Goal: Book appointment/travel/reservation

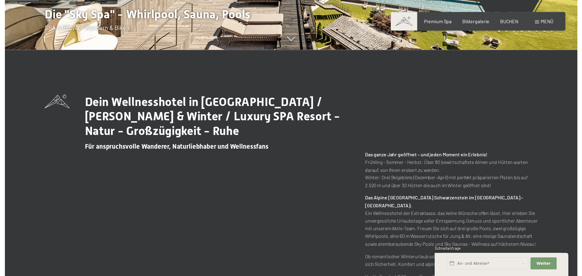
scroll to position [244, 0]
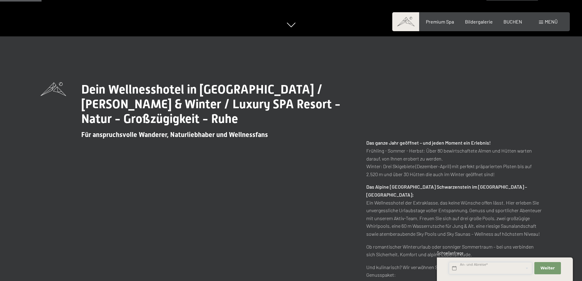
click at [500, 265] on input "text" at bounding box center [490, 268] width 83 height 13
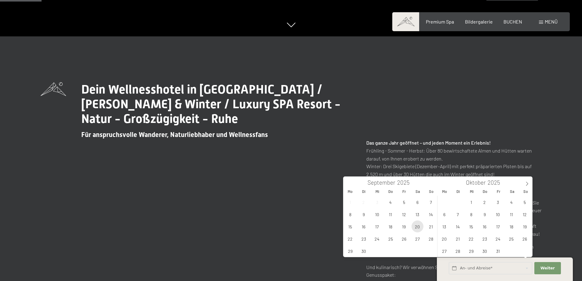
click at [419, 225] on span "20" at bounding box center [418, 226] width 12 height 12
click at [433, 228] on span "21" at bounding box center [431, 226] width 12 height 12
type input "[DATE] - [DATE]"
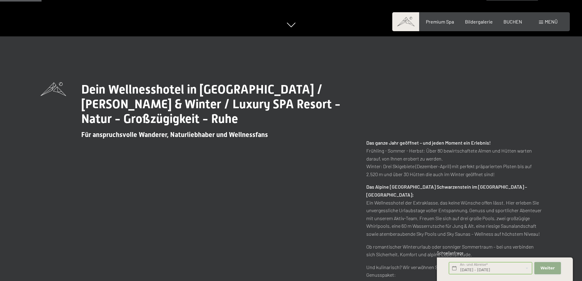
click at [545, 268] on span "Weiter" at bounding box center [547, 267] width 14 height 5
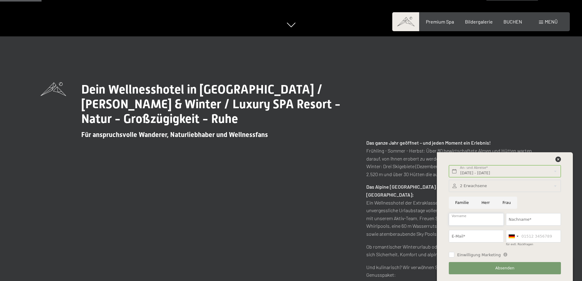
click at [479, 218] on input "Vorname" at bounding box center [476, 219] width 55 height 13
type input "[PERSON_NAME]"
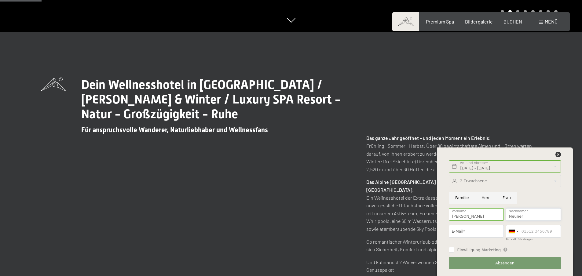
type input "Neuner-Pfeiffer"
click at [468, 230] on input "E-Mail*" at bounding box center [476, 231] width 55 height 13
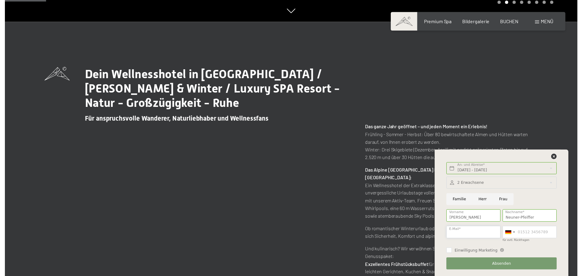
scroll to position [266, 0]
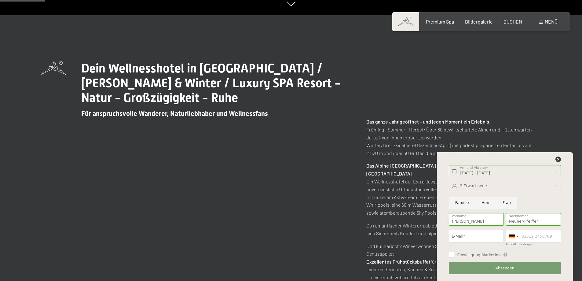
type input "Naturhotel"
type input "aufatmen"
type input "4352146803"
type input "[EMAIL_ADDRESS][DOMAIN_NAME]"
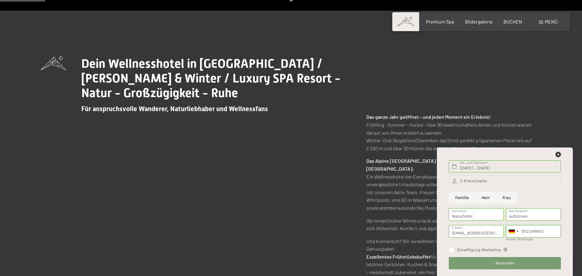
drag, startPoint x: 550, startPoint y: 236, endPoint x: 542, endPoint y: 236, distance: 8.3
click at [542, 236] on input "052146803" at bounding box center [533, 231] width 55 height 13
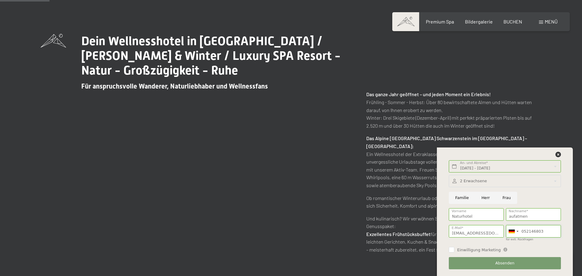
scroll to position [291, 0]
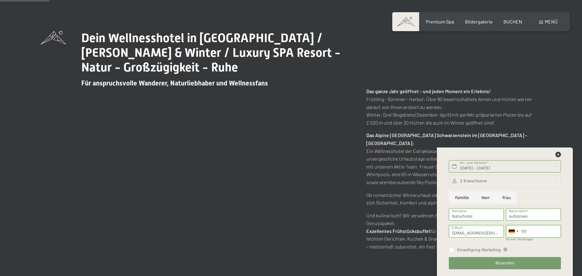
type input "0"
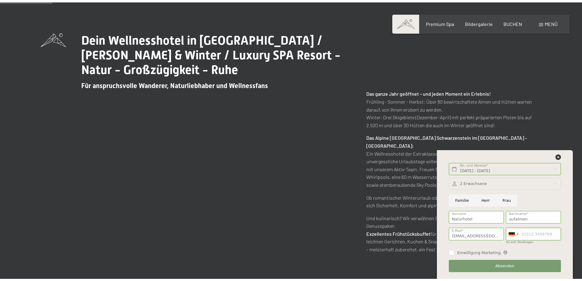
scroll to position [312, 0]
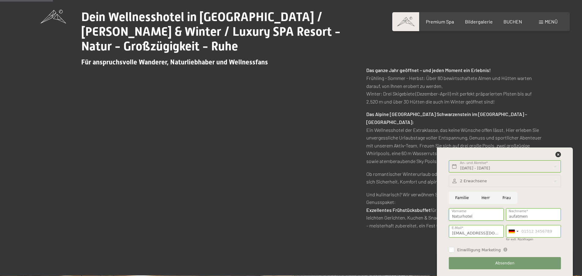
click at [484, 215] on input "Naturhotel" at bounding box center [476, 214] width 55 height 13
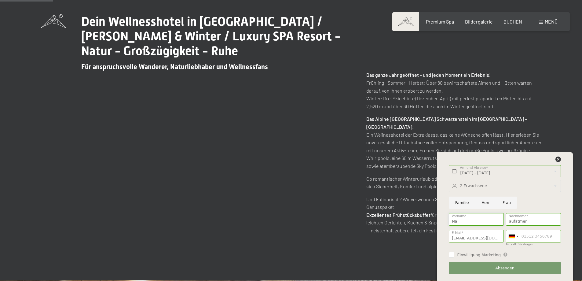
type input "N"
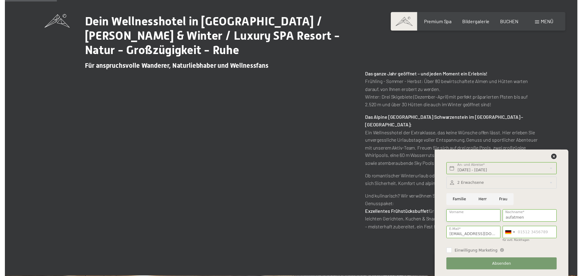
scroll to position [317, 0]
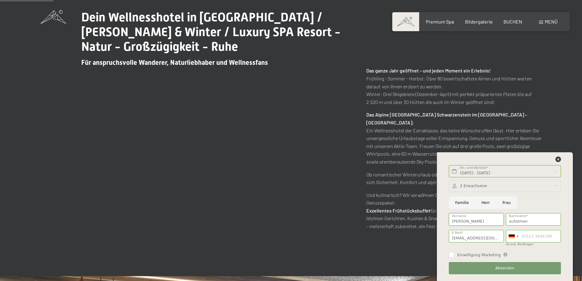
type input "[PERSON_NAME]"
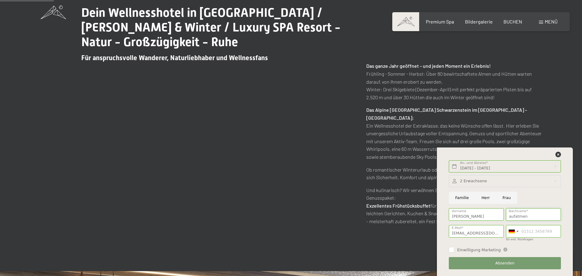
click at [520, 221] on input "aufatmen" at bounding box center [533, 214] width 55 height 13
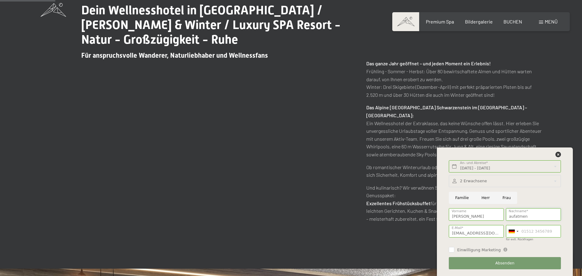
scroll to position [325, 0]
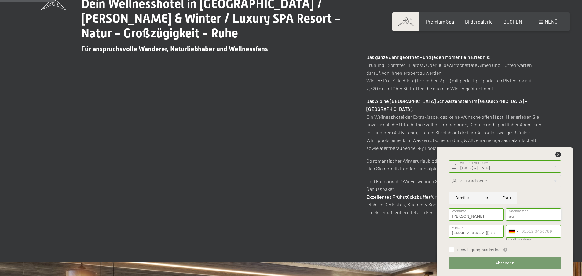
type input "a"
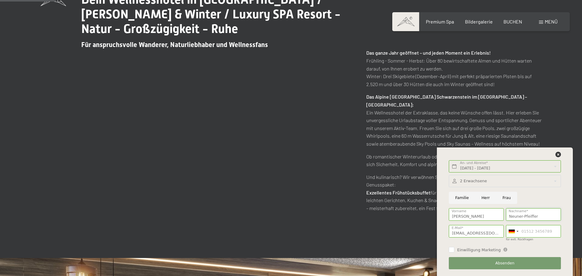
type input "Neuner-Pfeiffer"
click at [551, 199] on div "Familie [PERSON_NAME]" at bounding box center [505, 197] width 114 height 17
click at [507, 265] on span "Absenden" at bounding box center [504, 263] width 19 height 5
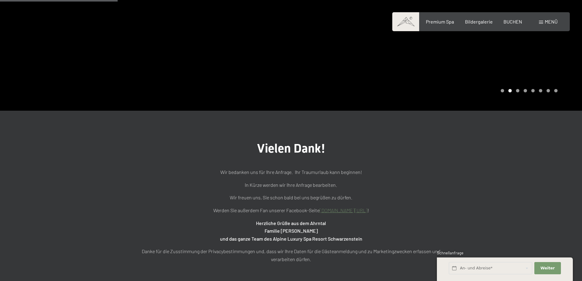
scroll to position [122, 0]
